Goal: Navigation & Orientation: Find specific page/section

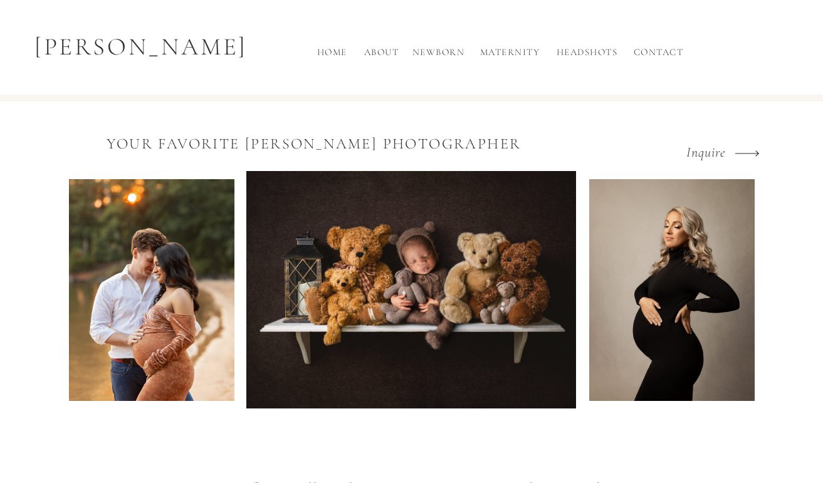
click at [389, 53] on h2 "About" at bounding box center [381, 55] width 41 height 21
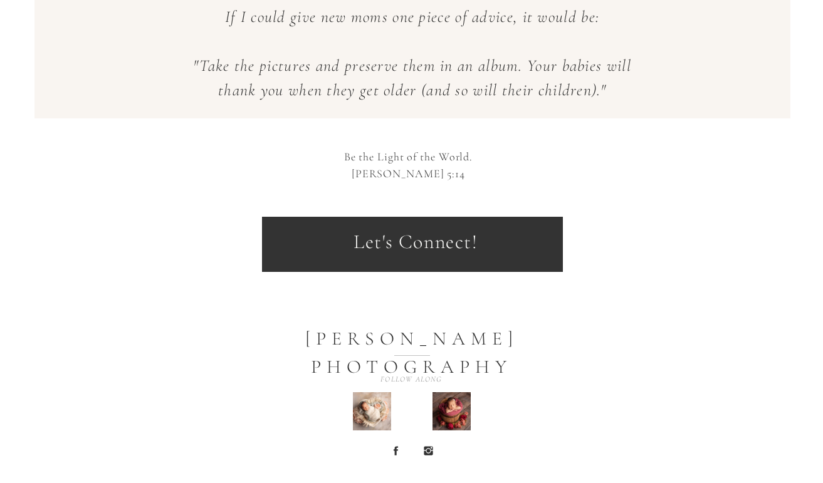
scroll to position [848, 0]
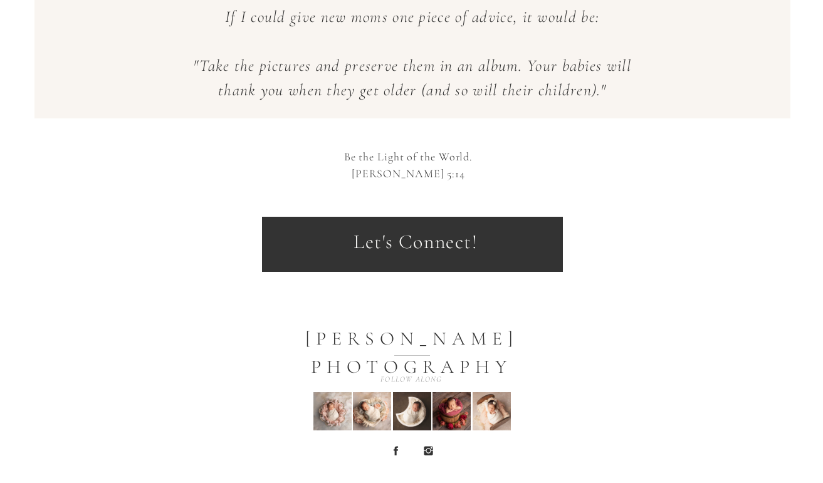
click at [406, 231] on p "Let's Connect!" at bounding box center [416, 247] width 258 height 41
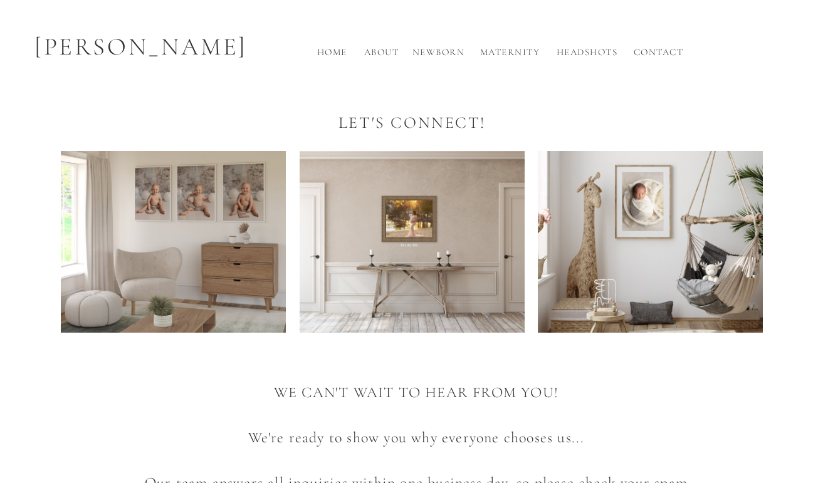
click at [527, 53] on h2 "Maternity" at bounding box center [510, 55] width 69 height 21
